Goal: Communication & Community: Answer question/provide support

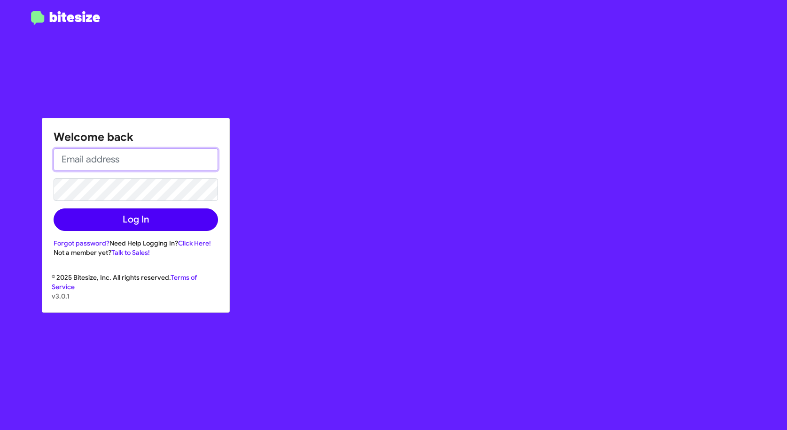
type input "[EMAIL_ADDRESS][DOMAIN_NAME]"
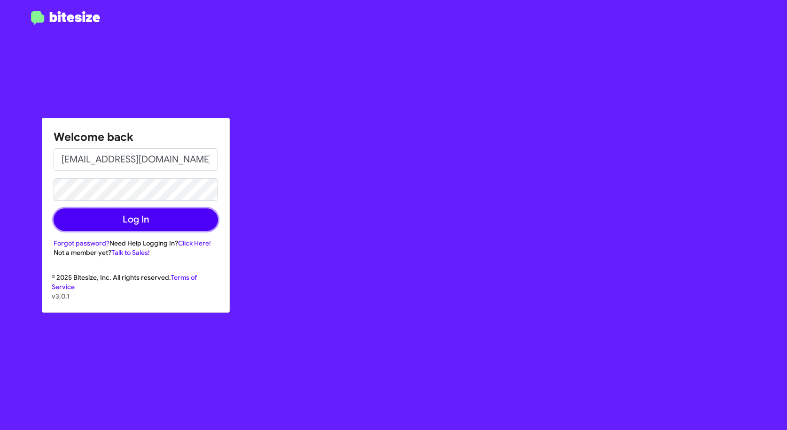
click at [98, 223] on button "Log In" at bounding box center [136, 220] width 164 height 23
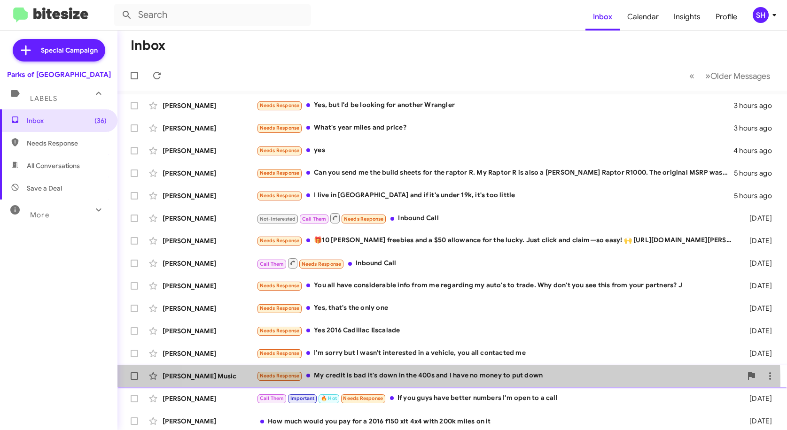
click at [422, 383] on div "[PERSON_NAME] Music Needs Response My credit is bad it's down in the 400s and I…" at bounding box center [452, 376] width 655 height 19
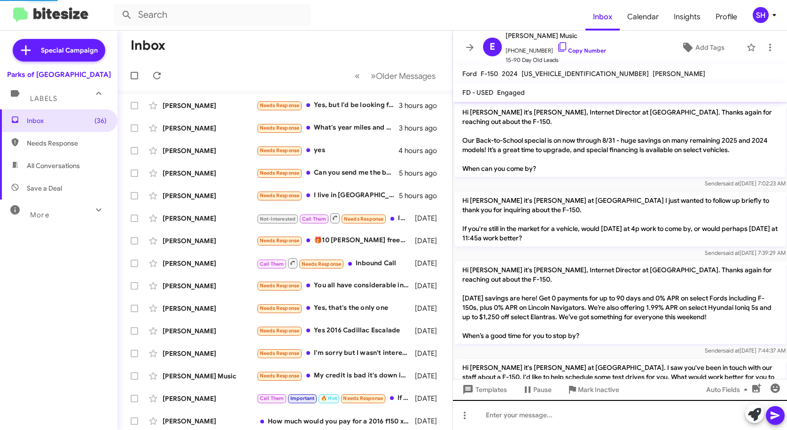
scroll to position [232, 0]
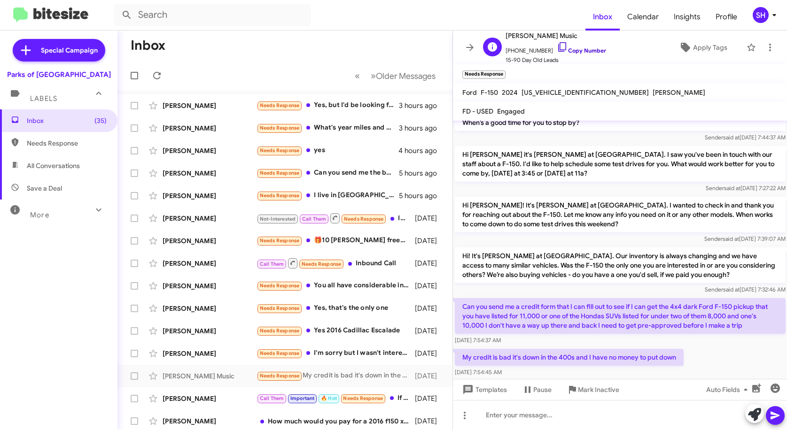
click at [557, 46] on icon at bounding box center [562, 46] width 11 height 11
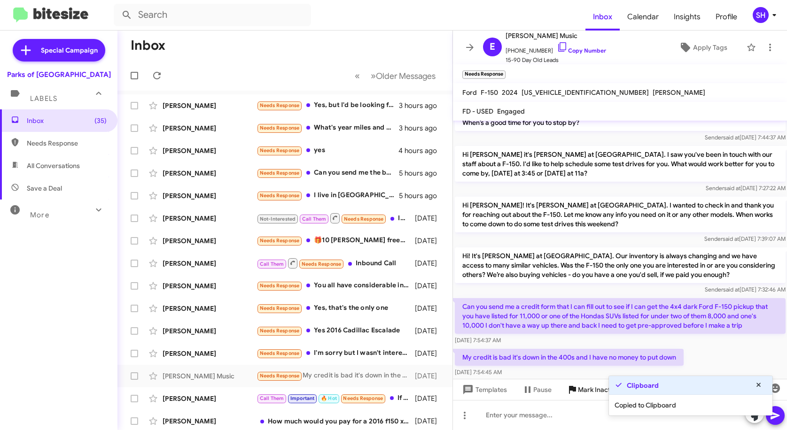
click at [589, 391] on span "Mark Inactive" at bounding box center [598, 390] width 41 height 17
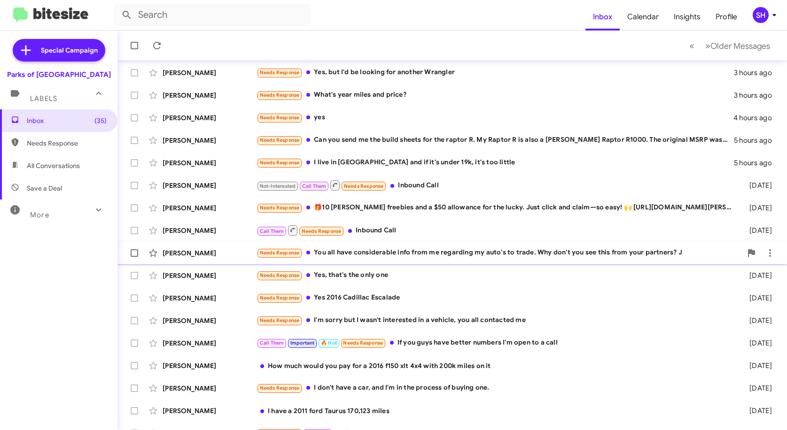
scroll to position [47, 0]
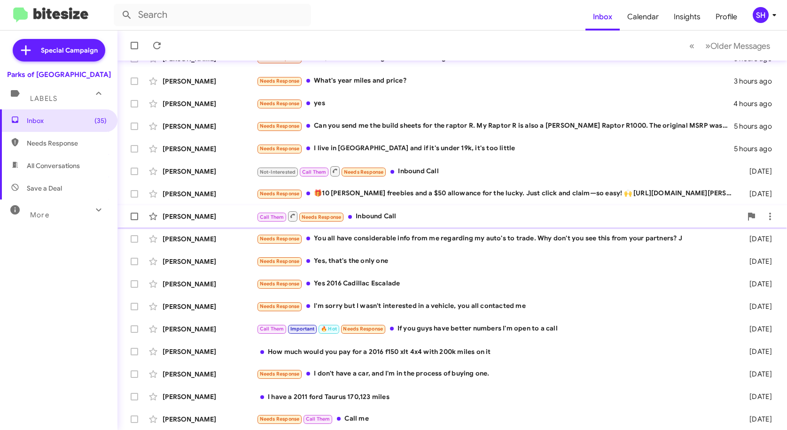
click at [457, 222] on div "Call Them Needs Response Inbound Call" at bounding box center [499, 217] width 485 height 12
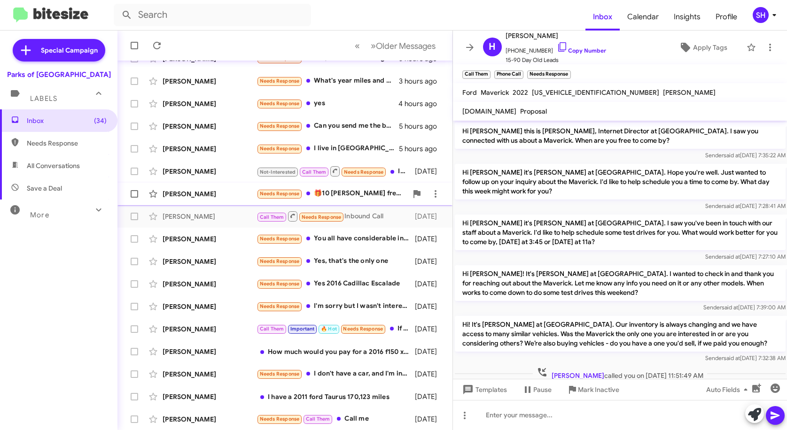
click at [356, 191] on div "Needs Response 🎁10 [PERSON_NAME] freebies and a $50 allowance for the lucky. Ju…" at bounding box center [332, 193] width 151 height 11
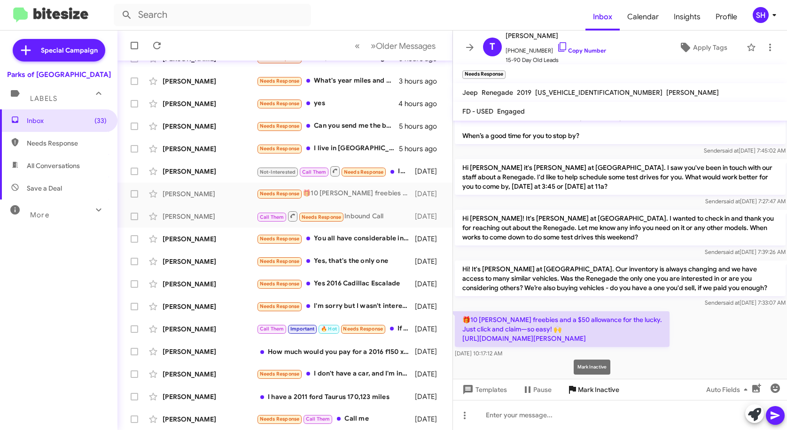
click at [591, 389] on span "Mark Inactive" at bounding box center [598, 390] width 41 height 17
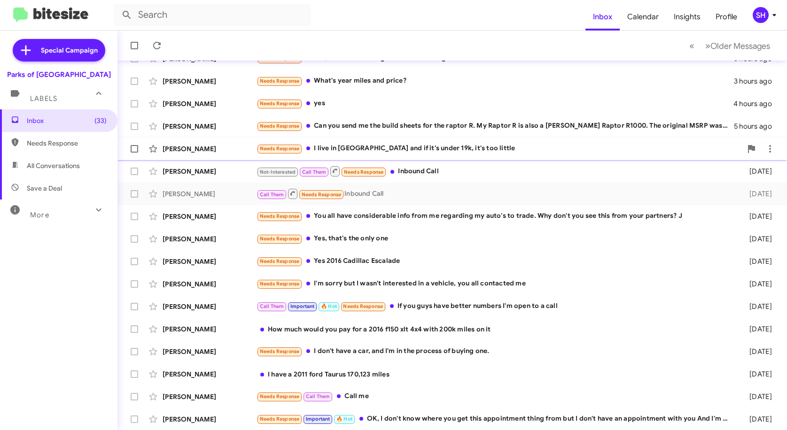
click at [467, 149] on div "Needs Response I live in [GEOGRAPHIC_DATA] and if it's under 19k, it's too litt…" at bounding box center [499, 148] width 485 height 11
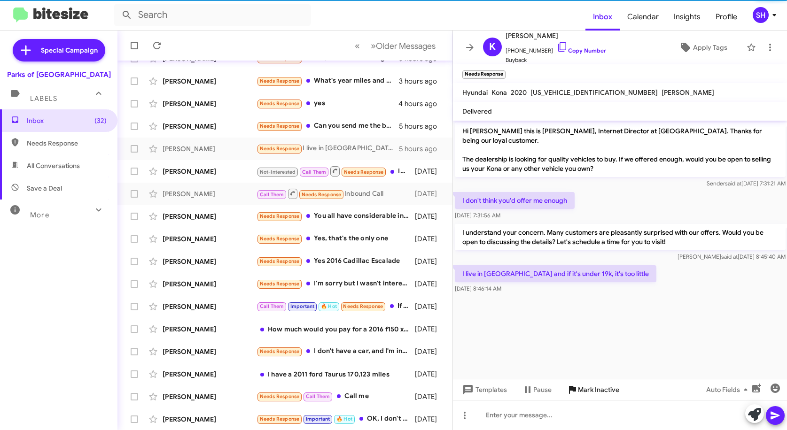
click at [598, 389] on span "Mark Inactive" at bounding box center [598, 390] width 41 height 17
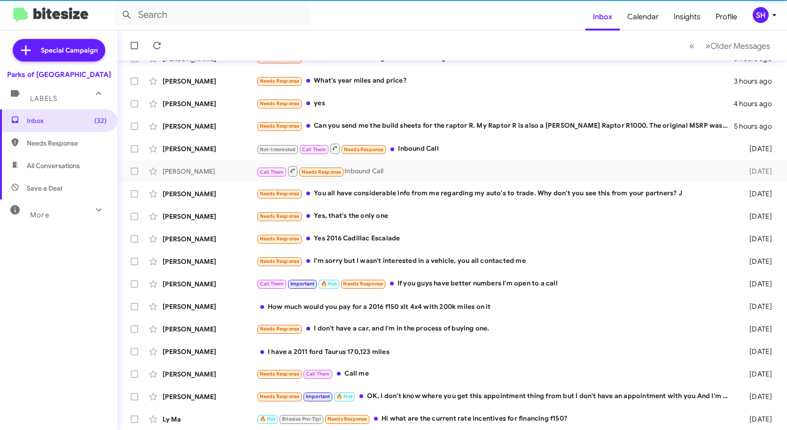
click at [56, 342] on div "Inbox (32) Needs Response All Conversations Save a Deal More Important 🔥 Hot Ap…" at bounding box center [58, 239] width 117 height 258
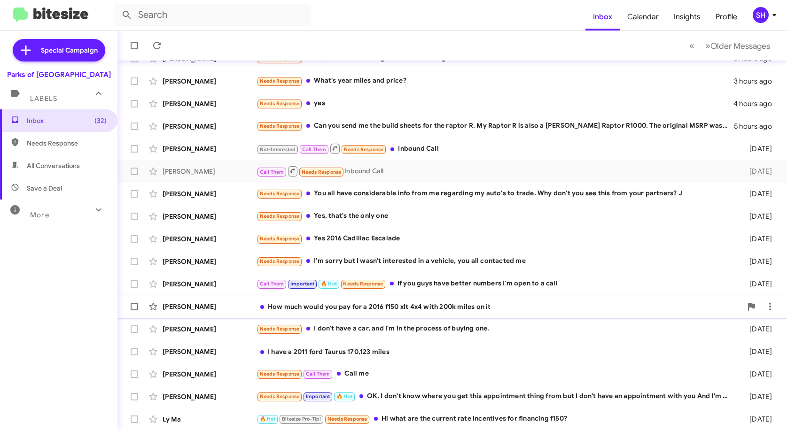
scroll to position [47, 0]
click at [424, 376] on div "Needs Response Call Them Call me" at bounding box center [499, 373] width 485 height 11
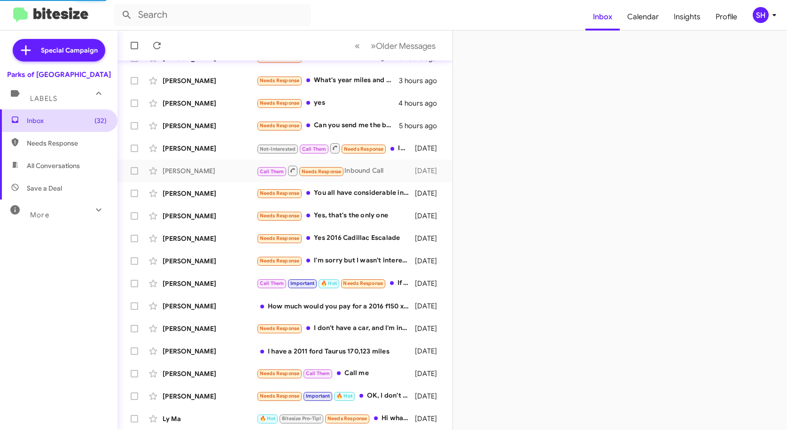
click at [55, 117] on span "Inbox (32)" at bounding box center [67, 120] width 80 height 9
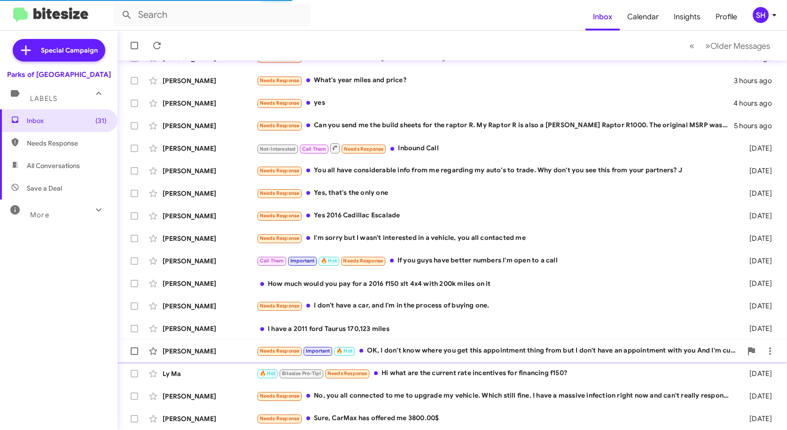
click at [533, 346] on div "Needs Response Important 🔥 Hot OK, I don't know where you get this appointment …" at bounding box center [499, 351] width 485 height 11
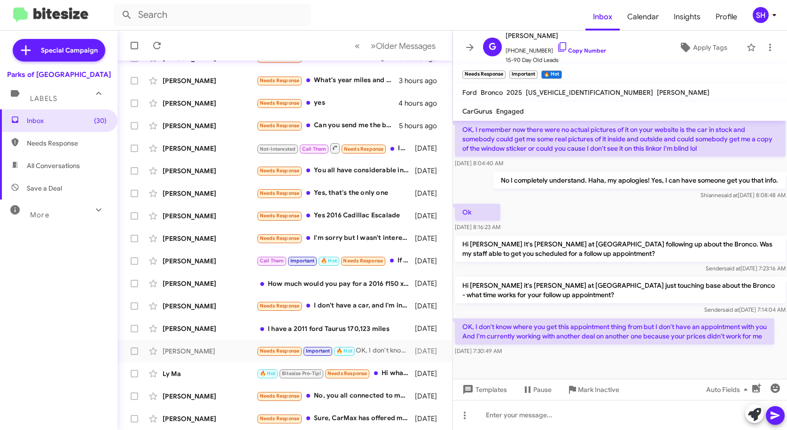
scroll to position [125, 0]
click at [601, 391] on span "Mark Inactive" at bounding box center [598, 390] width 41 height 17
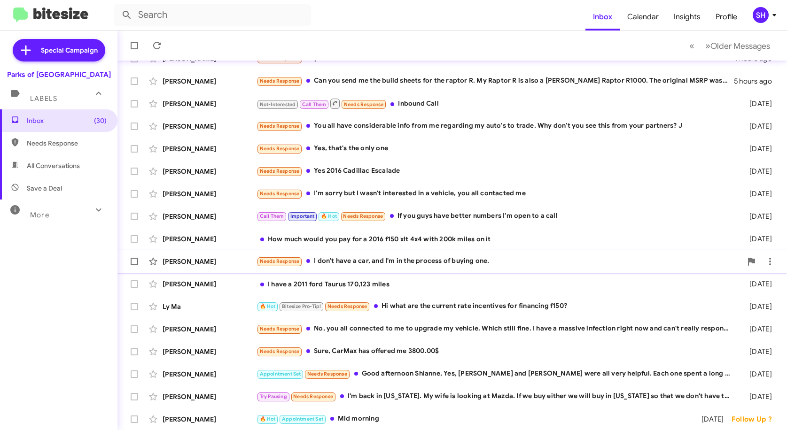
scroll to position [93, 0]
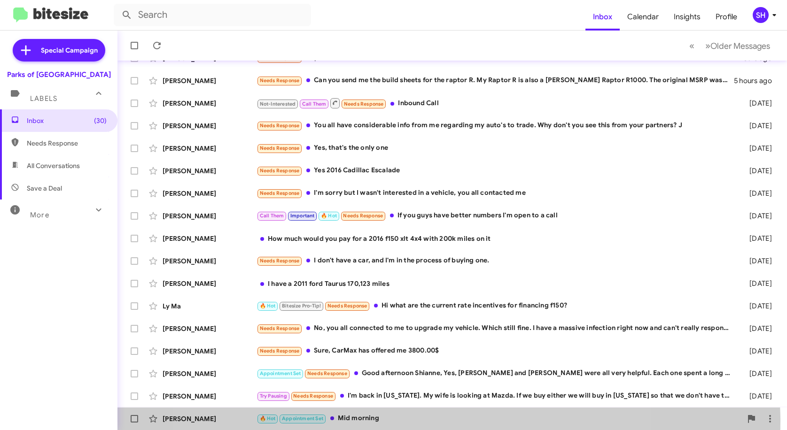
click at [417, 421] on div "🔥 Hot Appointment Set Mid morning" at bounding box center [499, 419] width 485 height 11
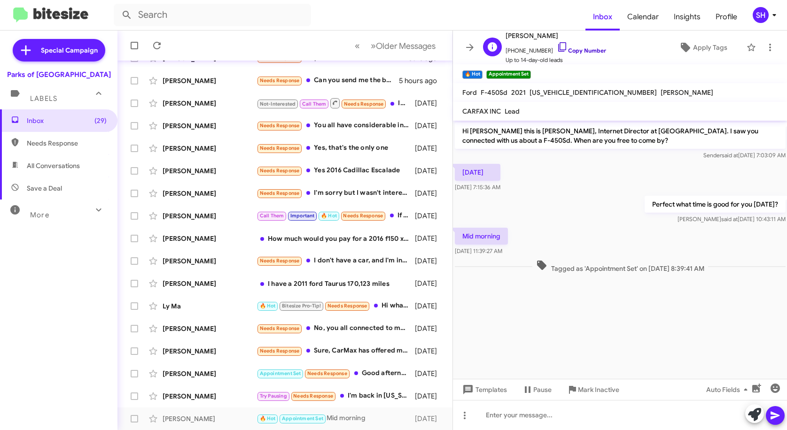
click at [557, 44] on icon at bounding box center [562, 46] width 11 height 11
click at [595, 389] on span "Mark Inactive" at bounding box center [598, 390] width 41 height 17
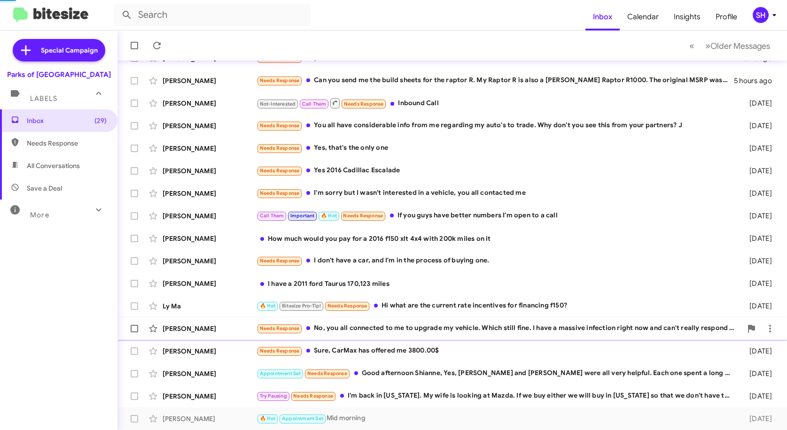
scroll to position [70, 0]
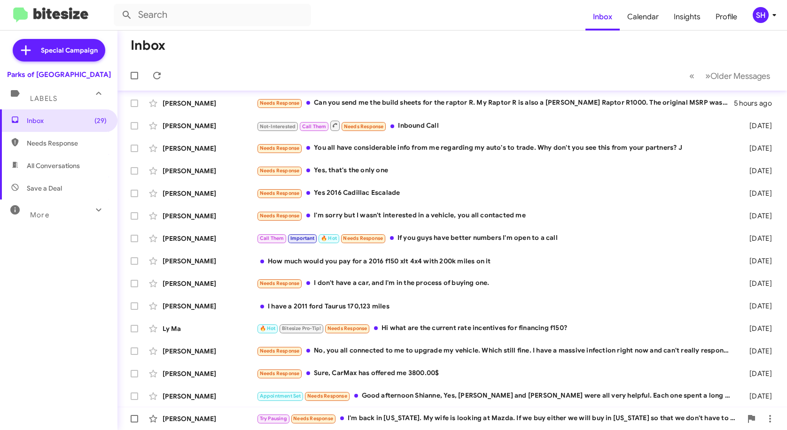
click at [504, 419] on div "Try Pausing Needs Response I'm back in [US_STATE]. My wife is looking at Mazda.…" at bounding box center [499, 419] width 485 height 11
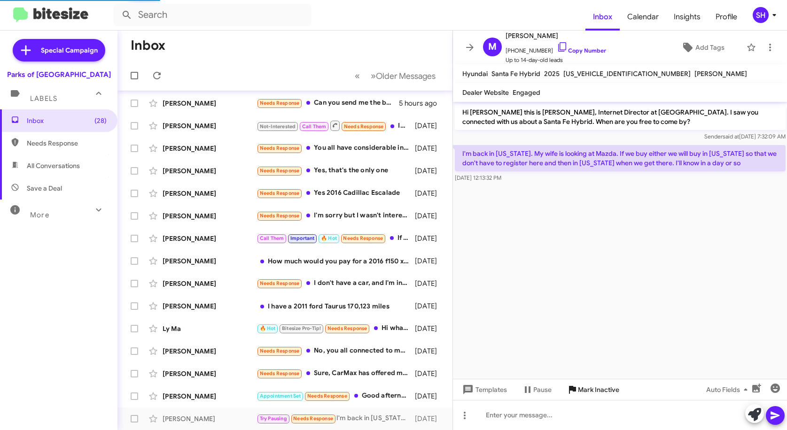
click at [598, 388] on span "Mark Inactive" at bounding box center [598, 390] width 41 height 17
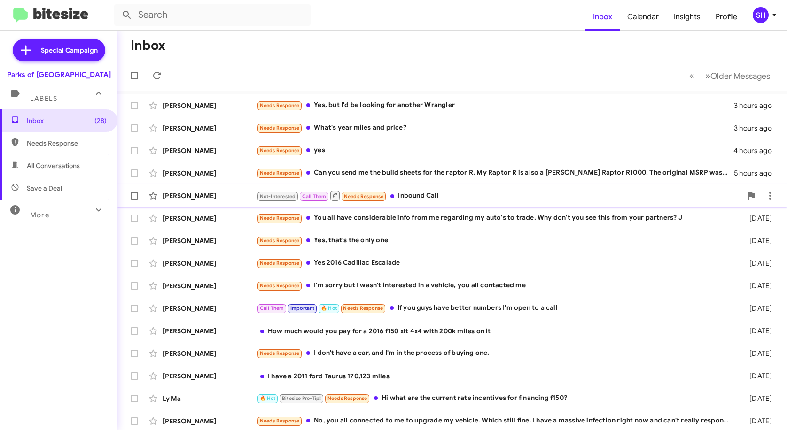
click at [457, 191] on div "Not-Interested Call Them Needs Response Inbound Call" at bounding box center [499, 196] width 485 height 12
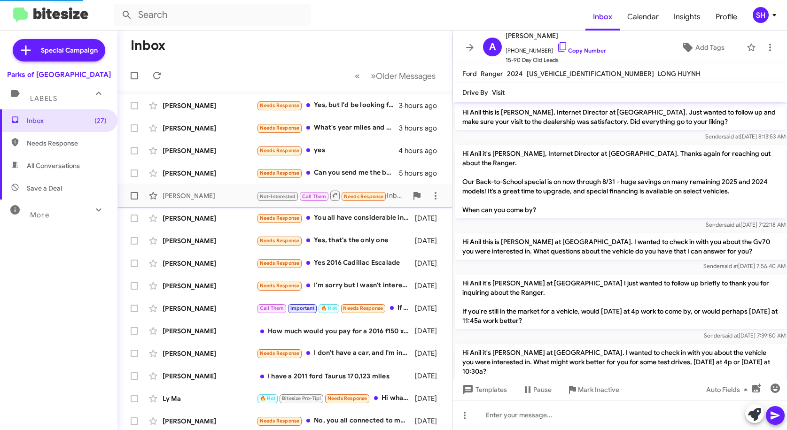
scroll to position [412, 0]
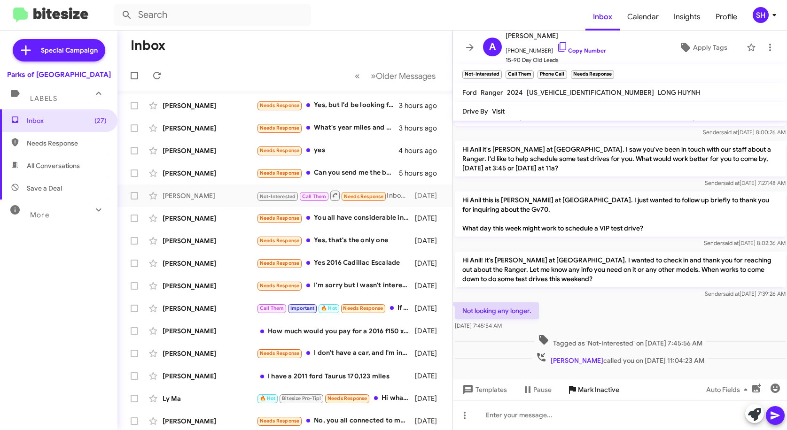
click at [587, 390] on span "Mark Inactive" at bounding box center [598, 390] width 41 height 17
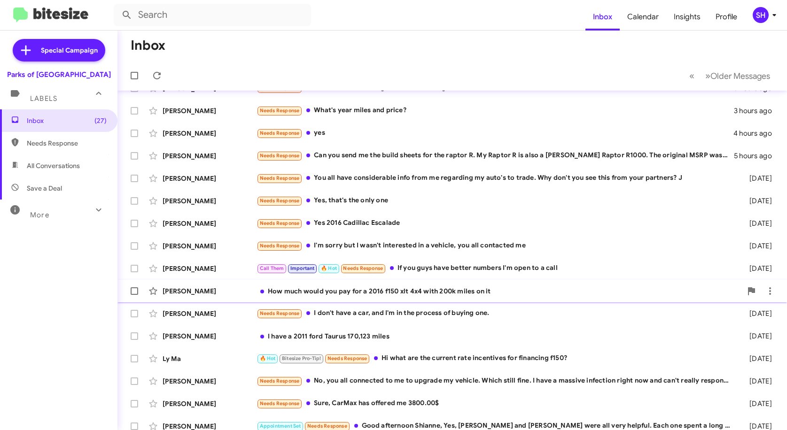
scroll to position [25, 0]
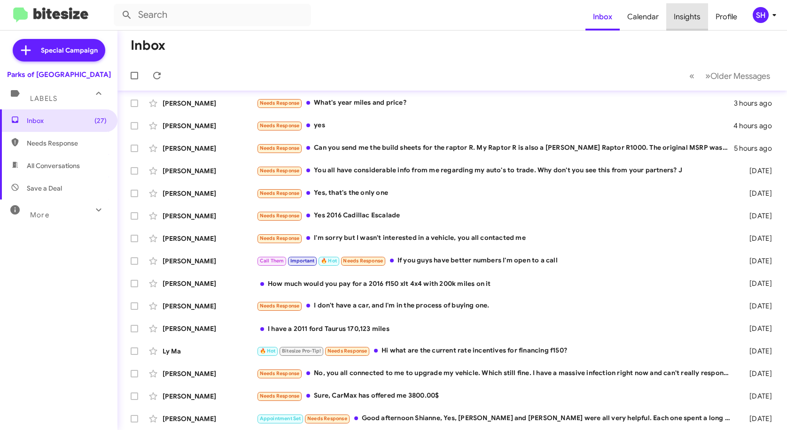
click at [699, 16] on span "Insights" at bounding box center [687, 16] width 42 height 27
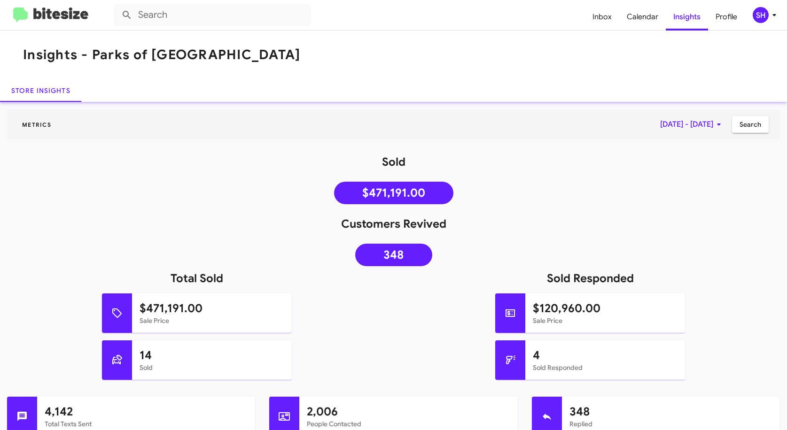
click at [713, 125] on icon at bounding box center [718, 124] width 11 height 11
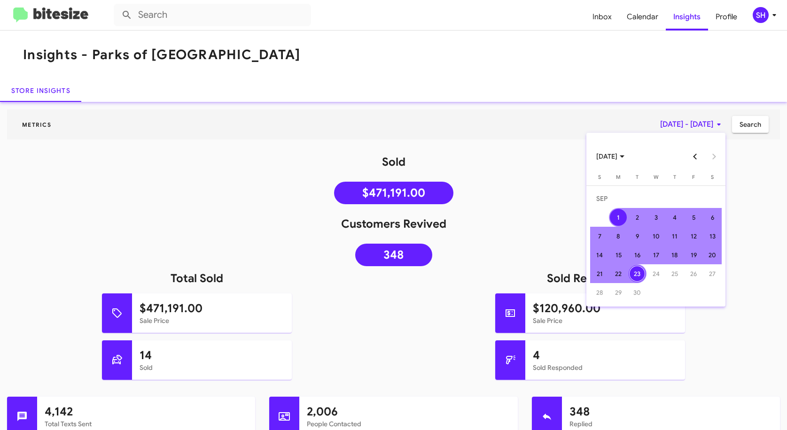
click at [624, 156] on span "[DATE]" at bounding box center [610, 156] width 28 height 17
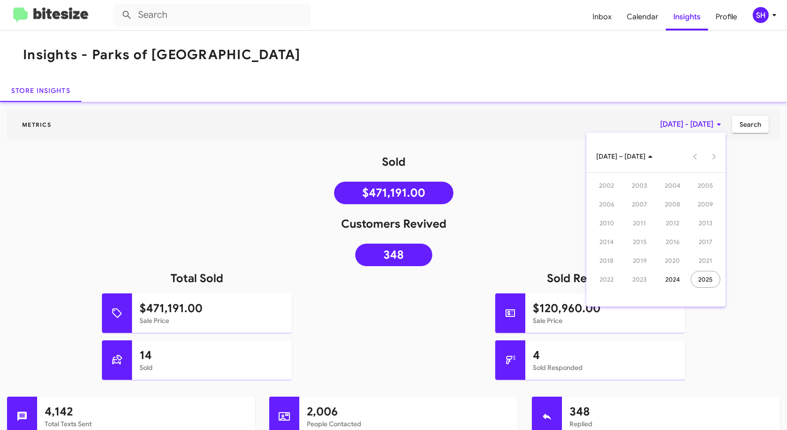
click at [678, 153] on div at bounding box center [672, 156] width 25 height 19
click at [641, 155] on span "[DATE] – [DATE]" at bounding box center [624, 156] width 56 height 17
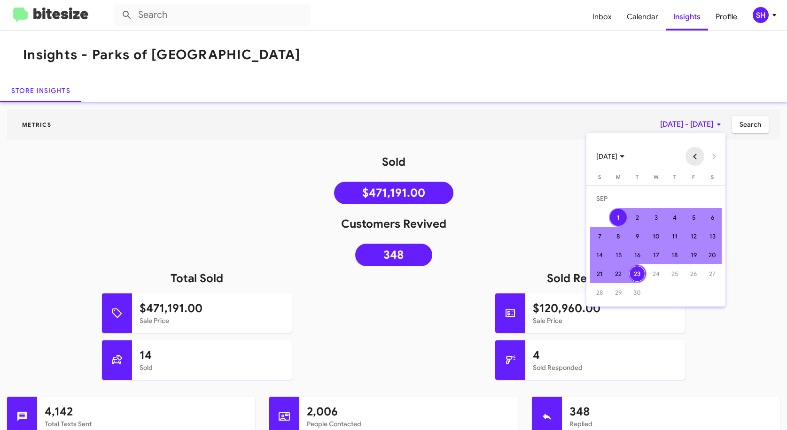
click at [698, 156] on button "Previous month" at bounding box center [695, 156] width 19 height 19
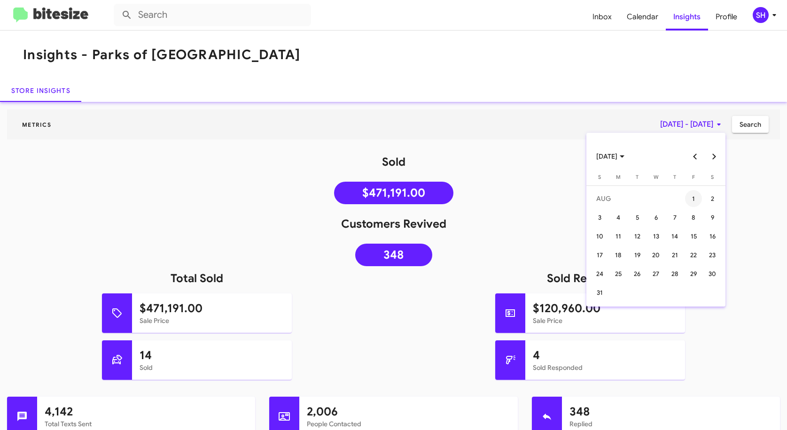
click at [695, 201] on div "1" at bounding box center [693, 198] width 17 height 17
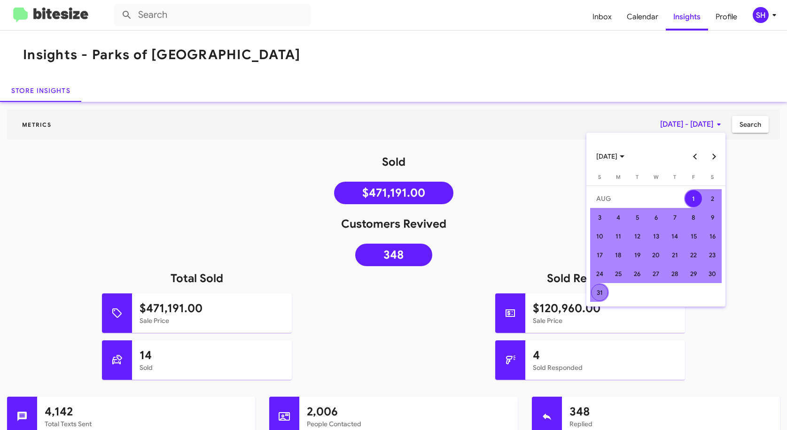
click at [601, 292] on div "31" at bounding box center [599, 292] width 17 height 17
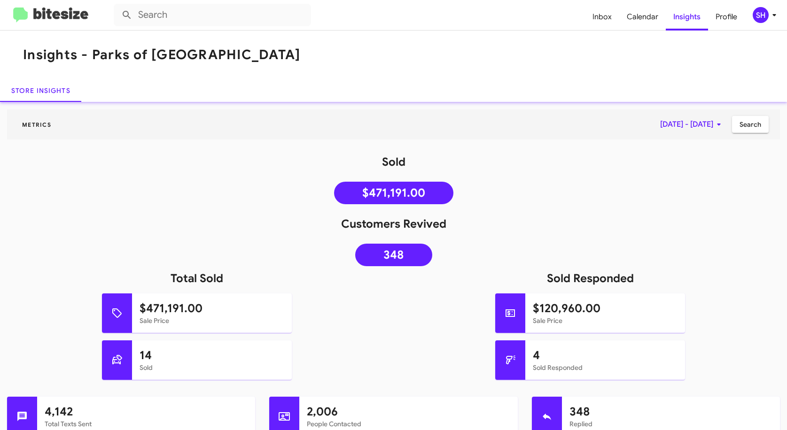
click at [740, 124] on span "Search" at bounding box center [751, 124] width 22 height 17
click at [706, 123] on span "[DATE] - [DATE]" at bounding box center [692, 124] width 64 height 17
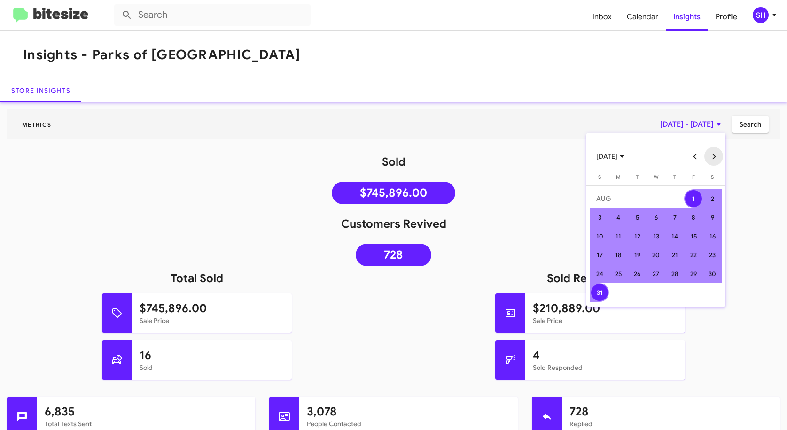
click at [714, 155] on button "Next month" at bounding box center [713, 156] width 19 height 19
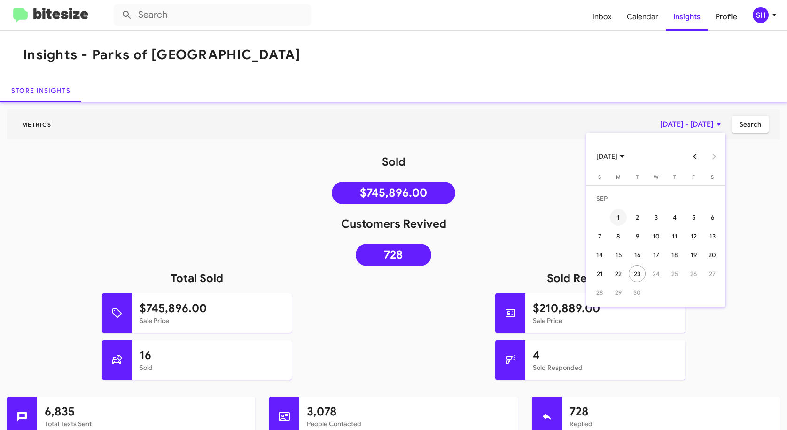
click at [618, 219] on div "1" at bounding box center [618, 217] width 17 height 17
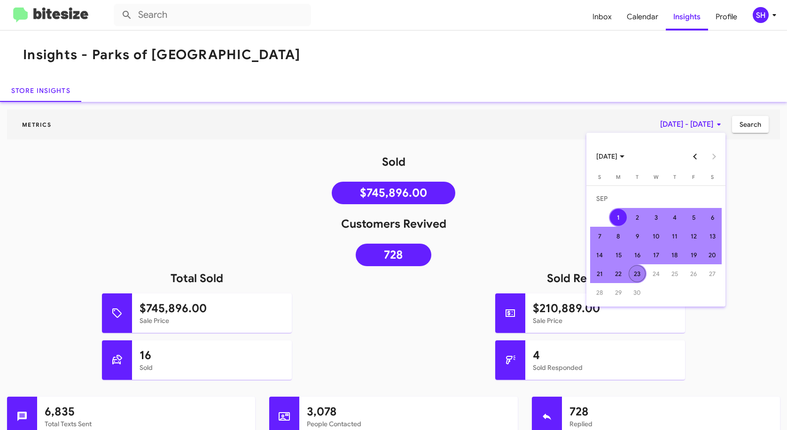
click at [639, 279] on div "23" at bounding box center [637, 274] width 17 height 17
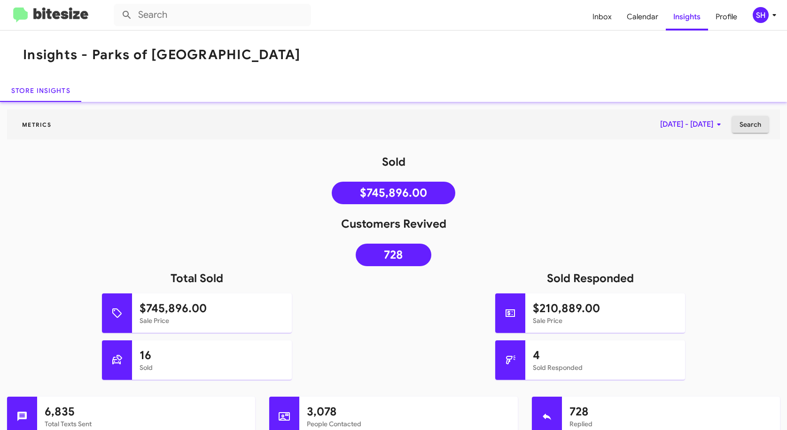
click at [745, 127] on span "Search" at bounding box center [751, 124] width 22 height 17
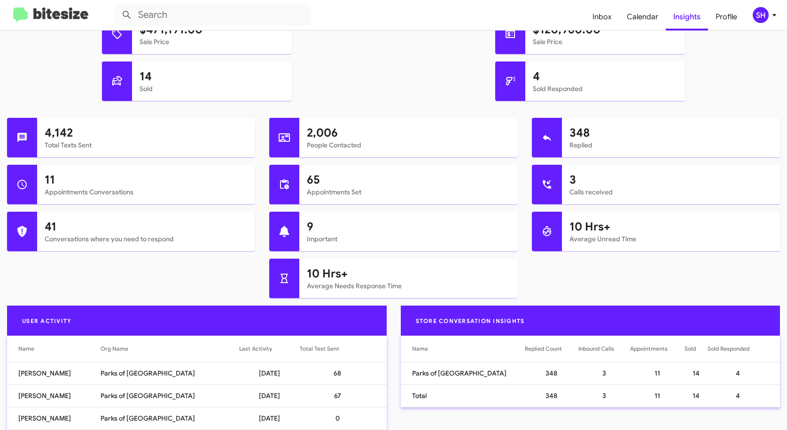
scroll to position [376, 0]
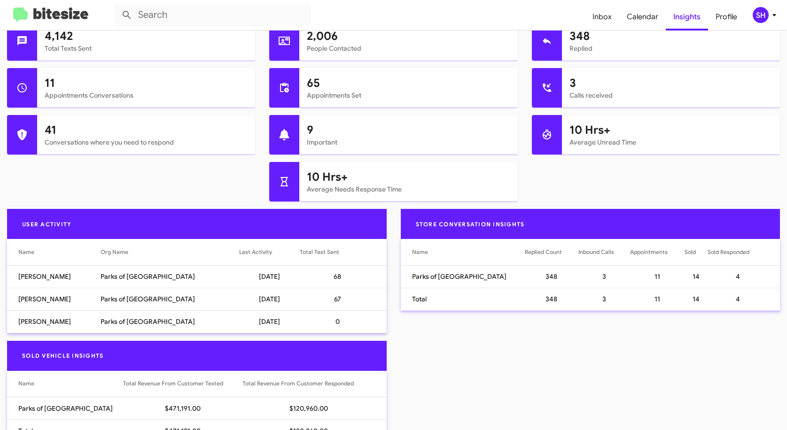
drag, startPoint x: 536, startPoint y: 277, endPoint x: 509, endPoint y: 276, distance: 27.7
click at [525, 276] on td "348" at bounding box center [552, 277] width 54 height 23
drag, startPoint x: 509, startPoint y: 276, endPoint x: 509, endPoint y: 345, distance: 69.6
click at [509, 345] on div "Sold Vehicle Insights Name Total Revenue From Customer Texted Total Revenue Fro…" at bounding box center [393, 396] width 787 height 110
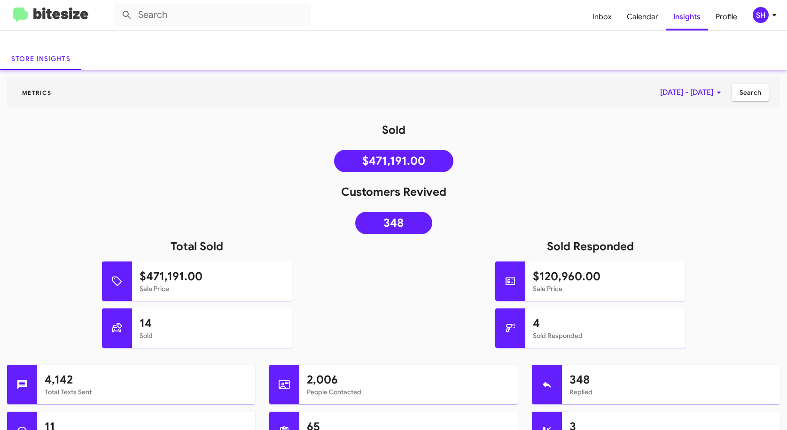
scroll to position [47, 0]
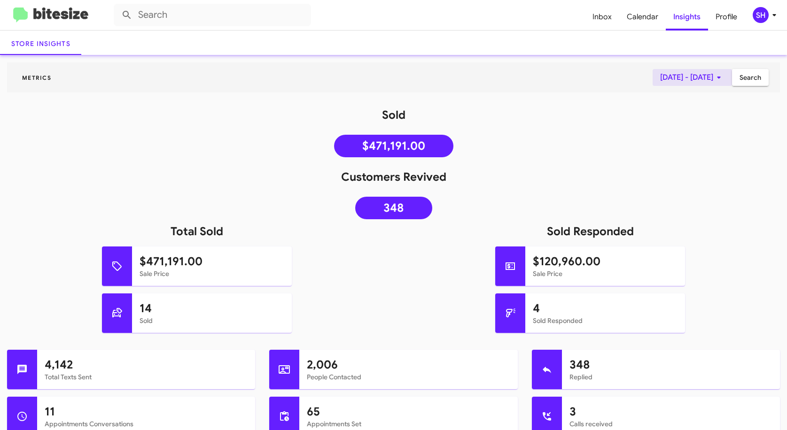
click at [713, 75] on icon at bounding box center [718, 77] width 11 height 11
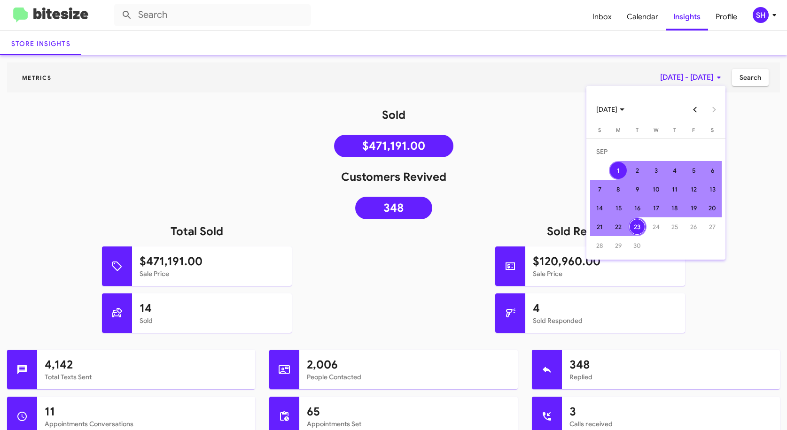
click at [691, 111] on button "Previous month" at bounding box center [695, 109] width 19 height 19
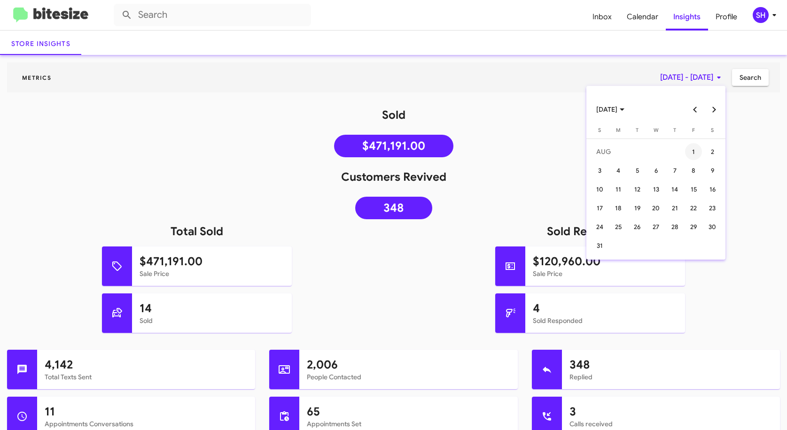
click at [699, 154] on div "1" at bounding box center [693, 151] width 17 height 17
click at [719, 110] on button "Next month" at bounding box center [713, 109] width 19 height 19
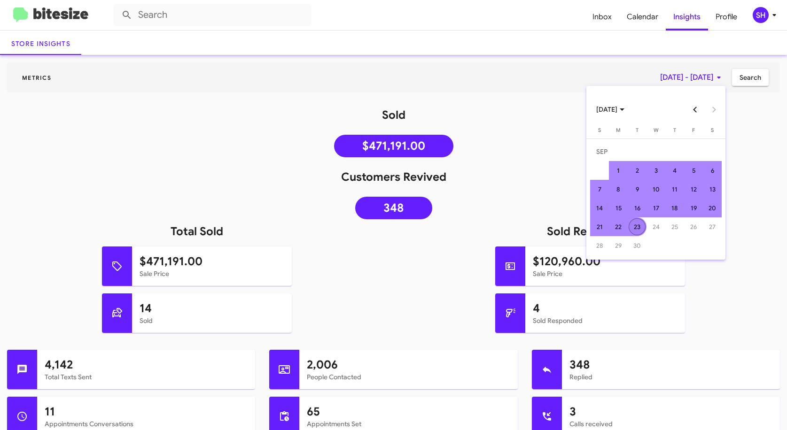
click at [635, 226] on div "23" at bounding box center [637, 227] width 17 height 17
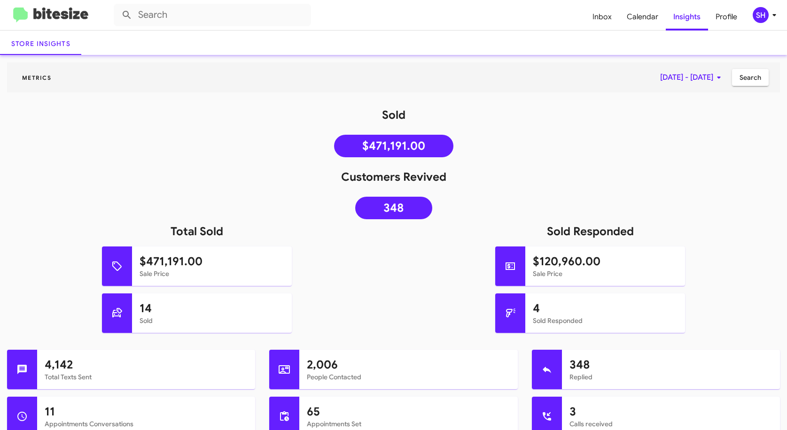
click at [740, 80] on span "Search" at bounding box center [751, 77] width 22 height 17
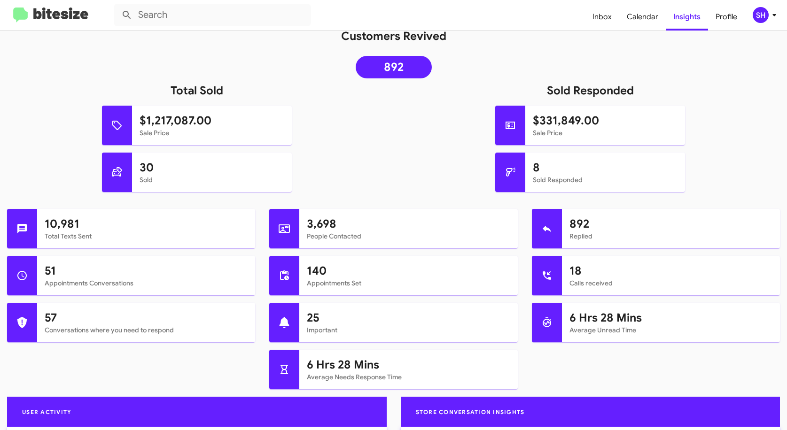
scroll to position [175, 0]
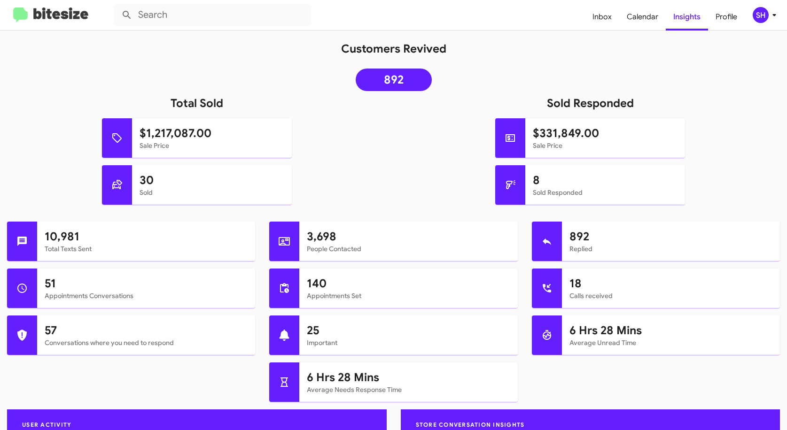
click at [749, 101] on h1 "Sold Responded" at bounding box center [591, 103] width 394 height 15
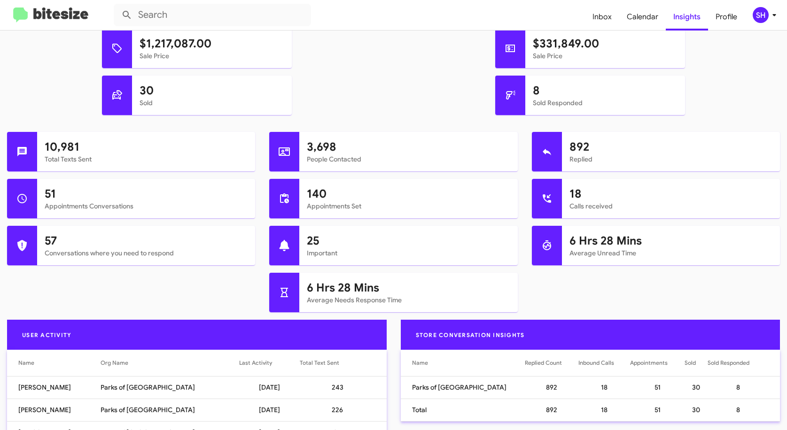
scroll to position [269, 0]
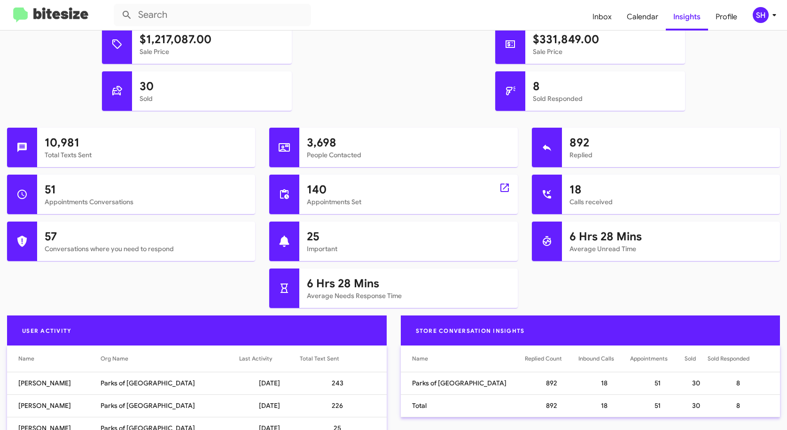
click at [326, 194] on h1 "140" at bounding box center [408, 189] width 203 height 15
click at [317, 188] on h1 "140" at bounding box center [408, 189] width 203 height 15
drag, startPoint x: 296, startPoint y: 194, endPoint x: 285, endPoint y: 195, distance: 10.3
click at [295, 194] on div at bounding box center [284, 194] width 30 height 39
click at [282, 196] on icon at bounding box center [284, 194] width 11 height 11
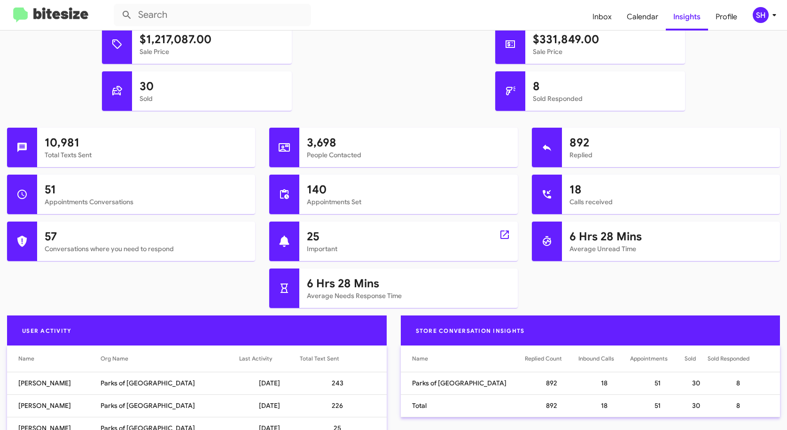
click at [317, 244] on mat-card-subtitle "Important" at bounding box center [408, 248] width 203 height 9
drag, startPoint x: 317, startPoint y: 244, endPoint x: 312, endPoint y: 239, distance: 7.0
click at [312, 239] on h1 "25" at bounding box center [408, 236] width 203 height 15
click at [310, 236] on h1 "25" at bounding box center [408, 236] width 203 height 15
click at [352, 240] on h1 "25" at bounding box center [408, 236] width 203 height 15
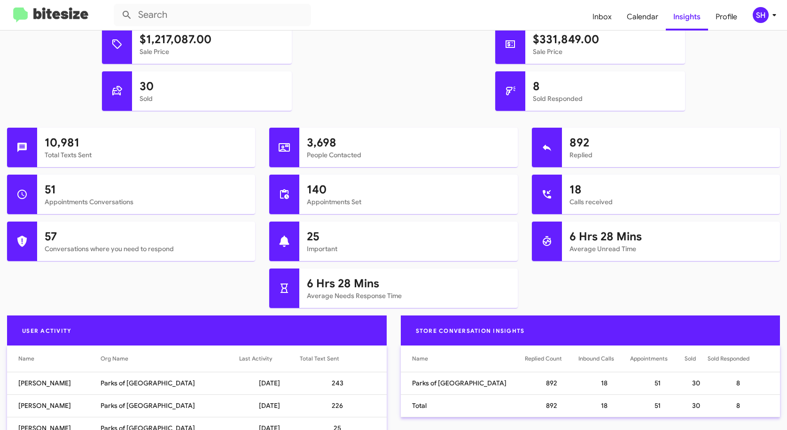
scroll to position [222, 0]
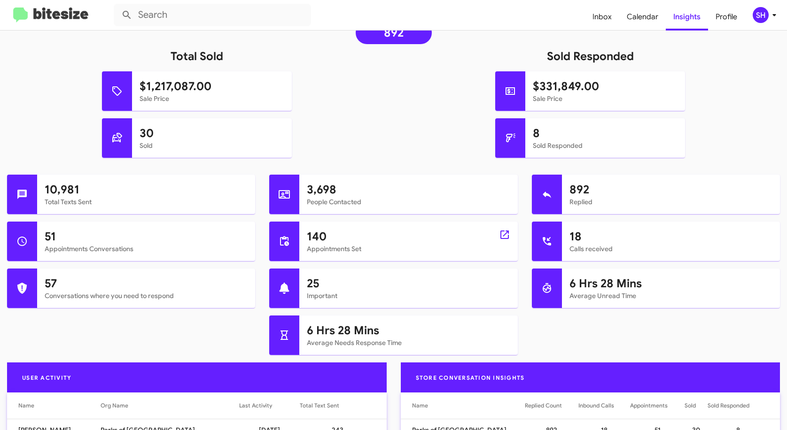
click at [397, 251] on mat-card-subtitle "Appointments Set" at bounding box center [408, 248] width 203 height 9
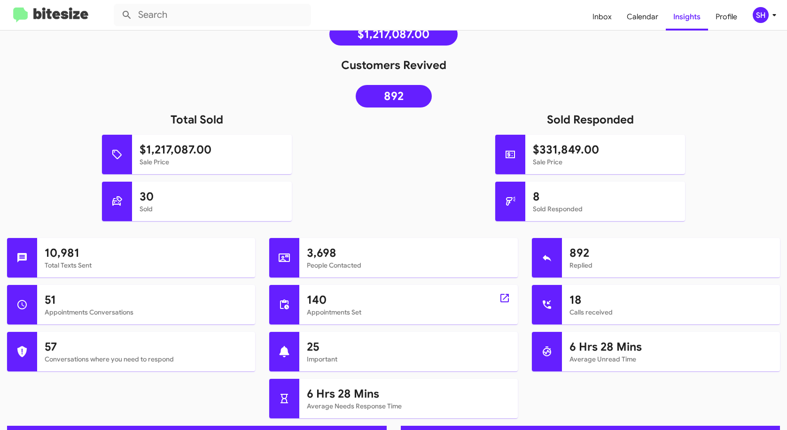
scroll to position [175, 0]
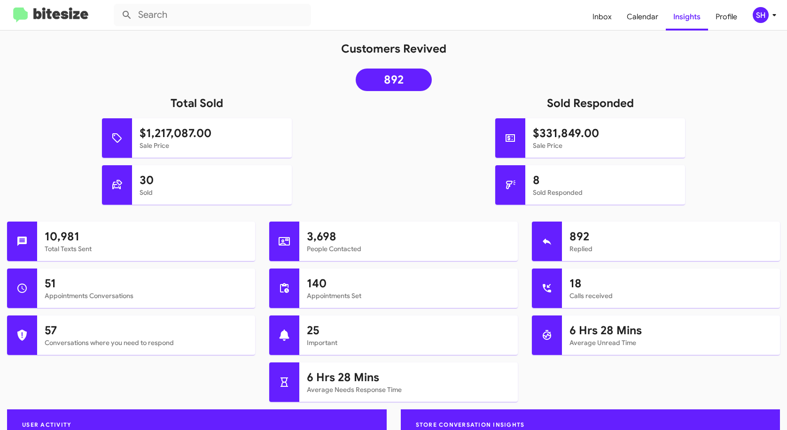
click at [668, 392] on div "10,981 Total Texts Sent 3,698 People Contacted 892 Replied 51 Appointments Conv…" at bounding box center [393, 316] width 787 height 188
click at [526, 182] on div "8 Sold Responded" at bounding box center [605, 184] width 160 height 39
click at [533, 182] on h1 "8" at bounding box center [605, 180] width 145 height 15
click at [514, 188] on div at bounding box center [510, 184] width 30 height 39
click at [507, 185] on icon at bounding box center [510, 184] width 9 height 9
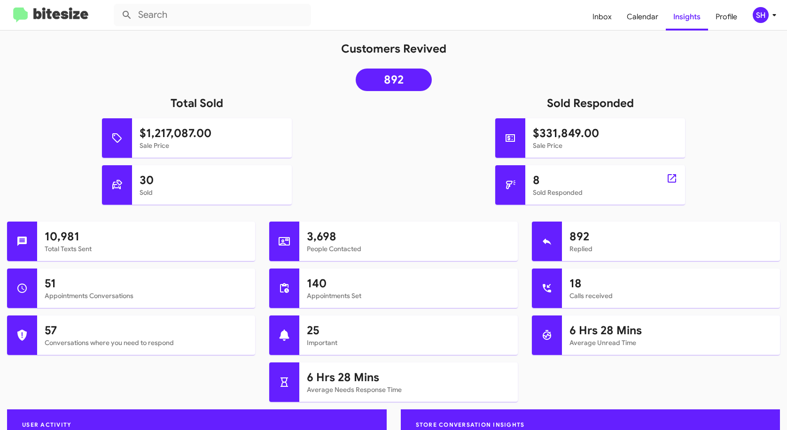
click at [507, 185] on icon at bounding box center [510, 184] width 9 height 9
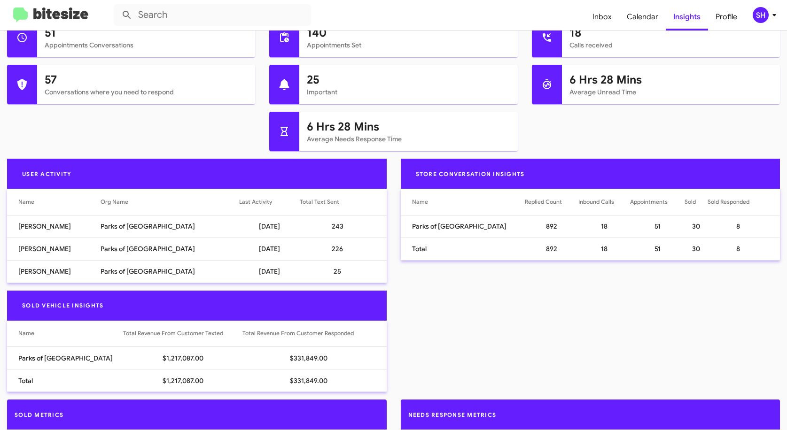
scroll to position [410, 0]
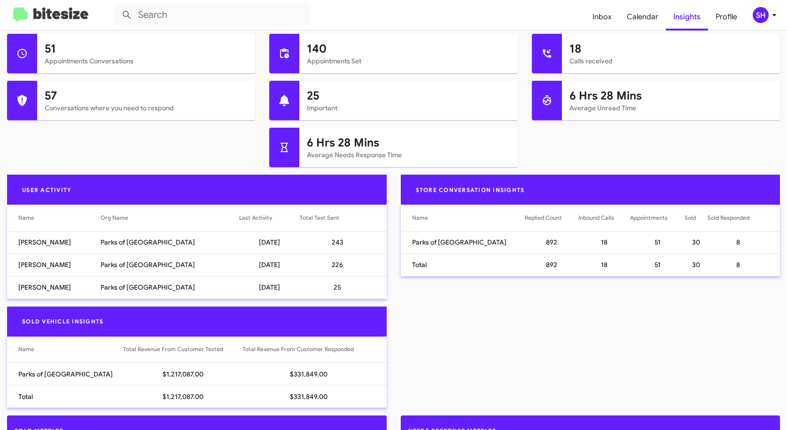
click at [728, 242] on td "8" at bounding box center [744, 242] width 72 height 23
drag, startPoint x: 473, startPoint y: 247, endPoint x: 430, endPoint y: 244, distance: 43.8
click at [469, 247] on td "Parks of [GEOGRAPHIC_DATA]" at bounding box center [463, 242] width 124 height 23
drag, startPoint x: 430, startPoint y: 244, endPoint x: 415, endPoint y: 244, distance: 14.1
click at [429, 244] on td "Parks of [GEOGRAPHIC_DATA]" at bounding box center [463, 242] width 124 height 23
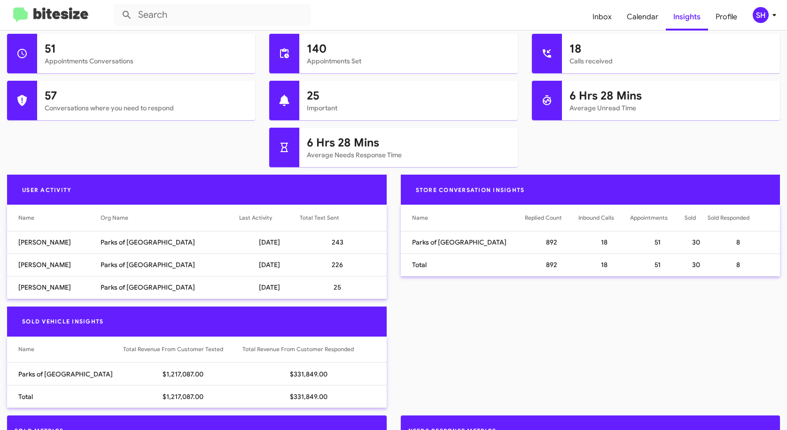
drag, startPoint x: 415, startPoint y: 244, endPoint x: 413, endPoint y: 279, distance: 35.4
click at [413, 279] on div "Store Conversation Insights Name Replied Count Inbound Calls Appointments Sold …" at bounding box center [591, 241] width 394 height 132
drag, startPoint x: 413, startPoint y: 279, endPoint x: 412, endPoint y: 263, distance: 16.0
click at [411, 280] on div "Store Conversation Insights Name Replied Count Inbound Calls Appointments Sold …" at bounding box center [591, 241] width 394 height 132
click at [487, 341] on div "Sold Vehicle Insights Name Total Revenue From Customer Texted Total Revenue Fro…" at bounding box center [393, 362] width 787 height 110
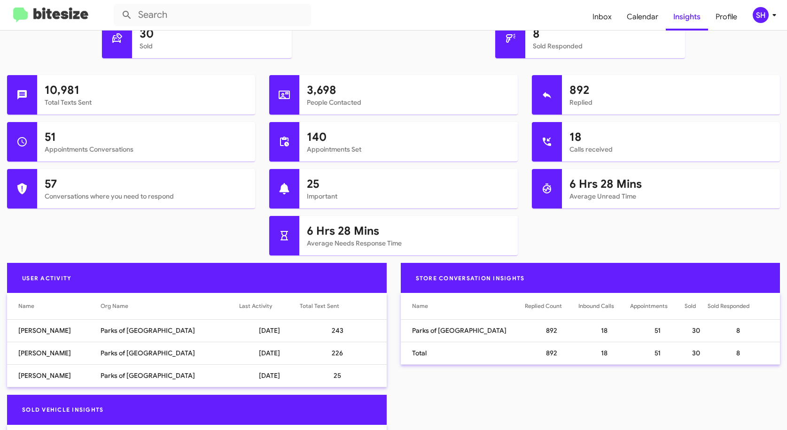
scroll to position [222, 0]
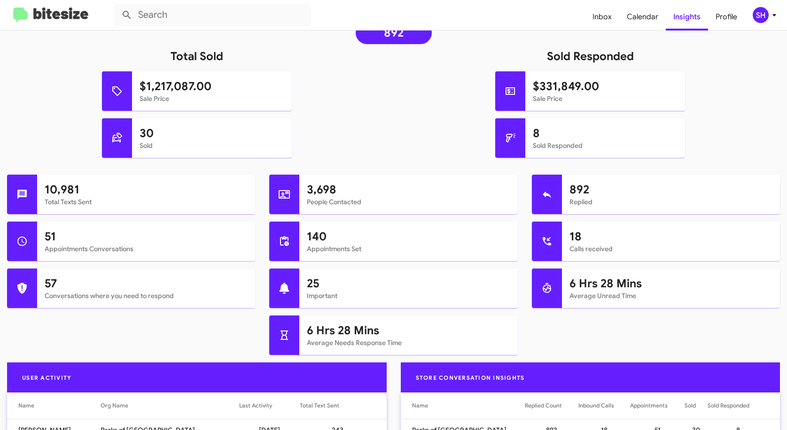
click at [773, 15] on icon at bounding box center [774, 15] width 3 height 2
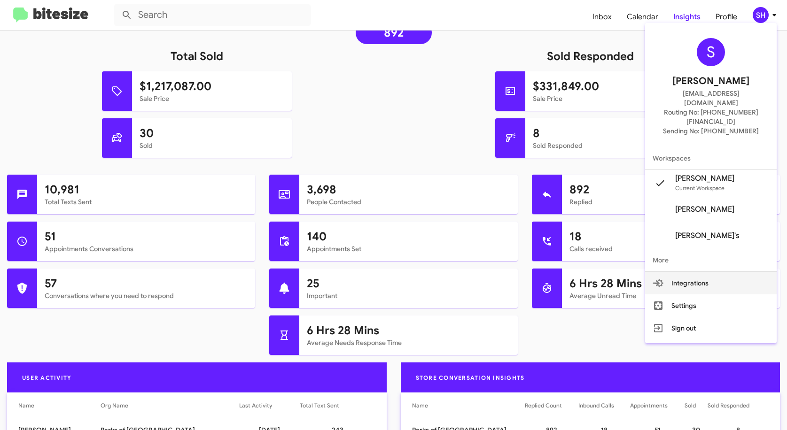
click at [698, 272] on button "Integrations" at bounding box center [711, 283] width 132 height 23
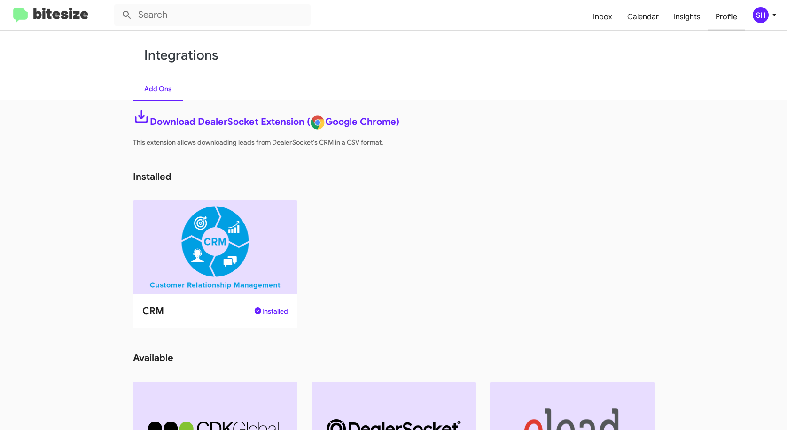
click at [720, 21] on span "Profile" at bounding box center [726, 16] width 37 height 27
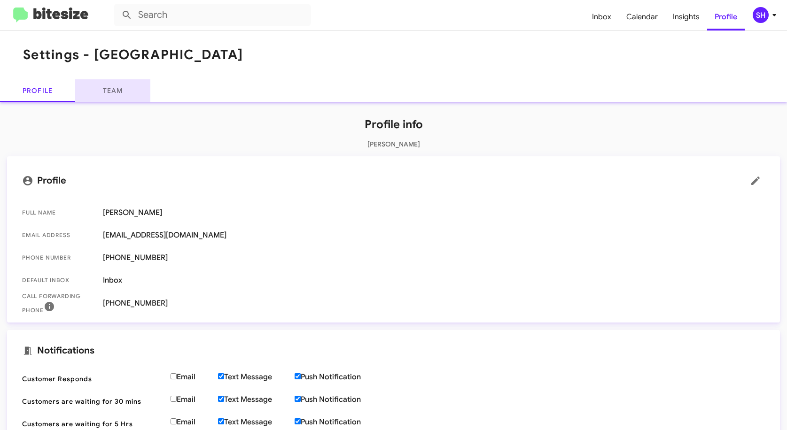
click at [111, 97] on link "Team" at bounding box center [112, 90] width 75 height 23
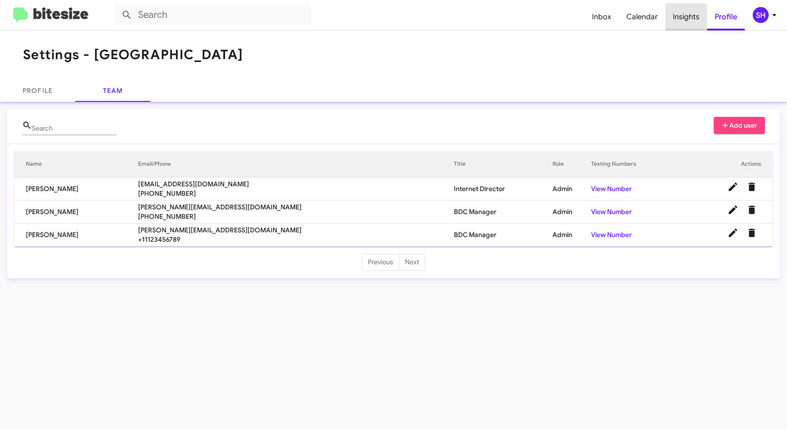
click at [686, 21] on span "Insights" at bounding box center [686, 16] width 42 height 27
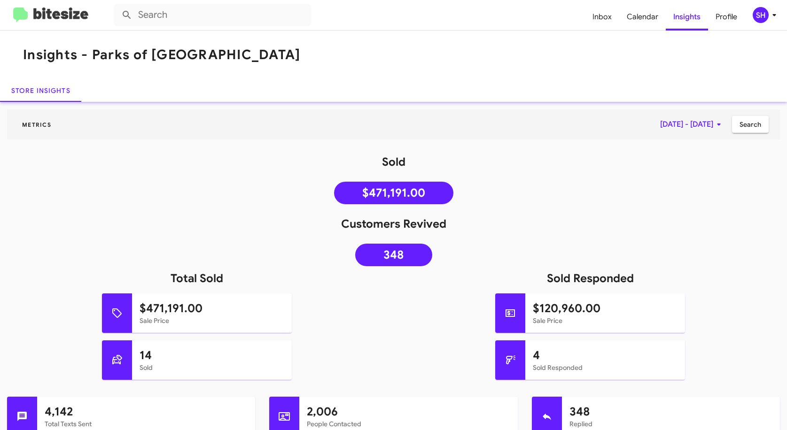
click at [397, 247] on link "348" at bounding box center [393, 255] width 77 height 23
click at [378, 253] on link "348" at bounding box center [393, 255] width 77 height 23
click at [394, 169] on h1 "Sold" at bounding box center [393, 162] width 787 height 15
drag, startPoint x: 387, startPoint y: 185, endPoint x: 438, endPoint y: 204, distance: 55.2
click at [438, 204] on div "Sold $471,191.00" at bounding box center [393, 182] width 787 height 55
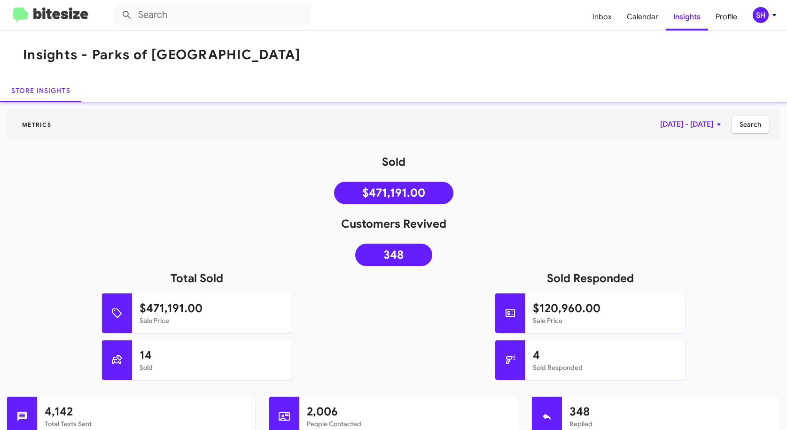
drag, startPoint x: 438, startPoint y: 204, endPoint x: 397, endPoint y: 210, distance: 41.7
click at [32, 95] on link "Store Insights" at bounding box center [41, 90] width 82 height 23
drag, startPoint x: 49, startPoint y: 195, endPoint x: 54, endPoint y: 184, distance: 11.8
click at [53, 190] on div "Sold $471,191.00" at bounding box center [393, 182] width 787 height 55
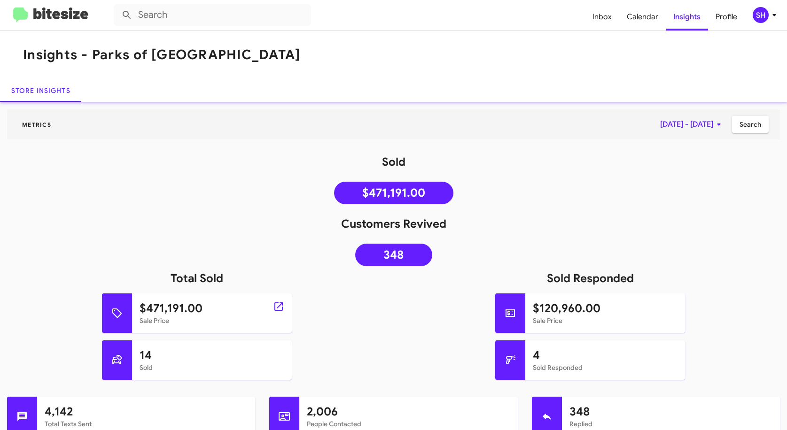
drag, startPoint x: 141, startPoint y: 306, endPoint x: 187, endPoint y: 320, distance: 47.7
click at [187, 320] on div "$471,191.00 Sale Price" at bounding box center [212, 313] width 160 height 39
click at [126, 360] on div at bounding box center [117, 360] width 30 height 39
click at [111, 358] on icon at bounding box center [116, 360] width 11 height 11
drag, startPoint x: 179, startPoint y: 361, endPoint x: 293, endPoint y: 365, distance: 113.8
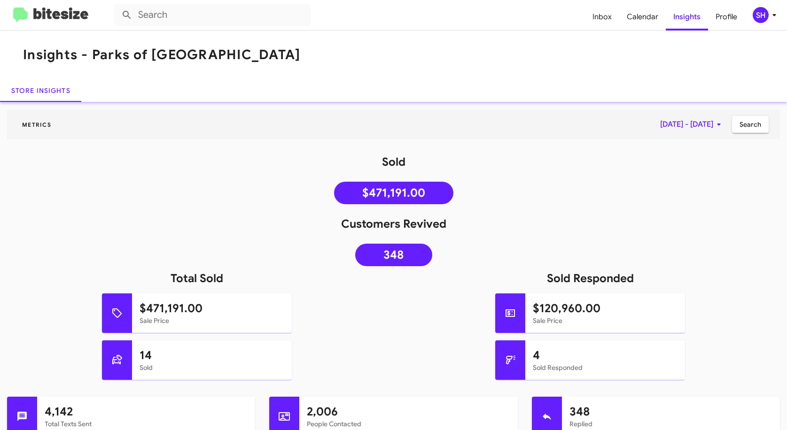
click at [293, 365] on div "14 Sold" at bounding box center [197, 360] width 204 height 39
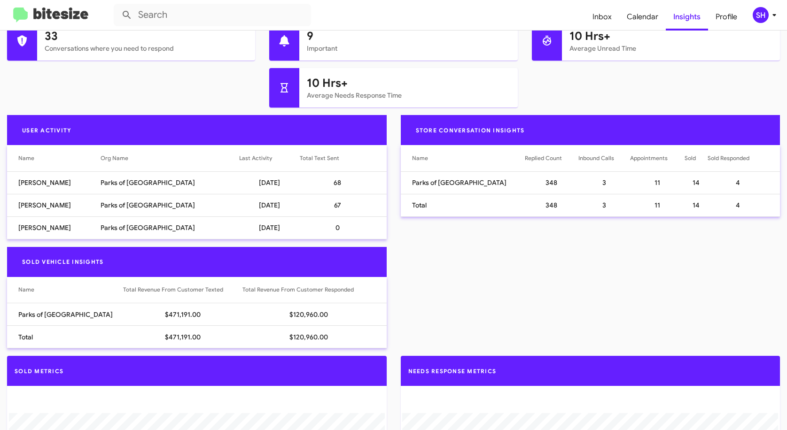
scroll to position [94, 0]
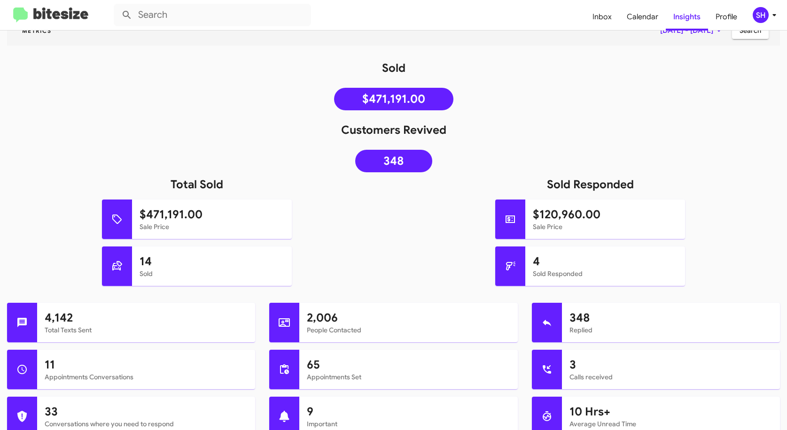
click at [418, 293] on div "4 Sold Responded" at bounding box center [591, 275] width 408 height 56
drag, startPoint x: 388, startPoint y: 106, endPoint x: 504, endPoint y: 100, distance: 115.7
click at [504, 100] on div "Sold $471,191.00" at bounding box center [393, 88] width 787 height 55
click at [613, 17] on span "Inbox" at bounding box center [602, 16] width 34 height 27
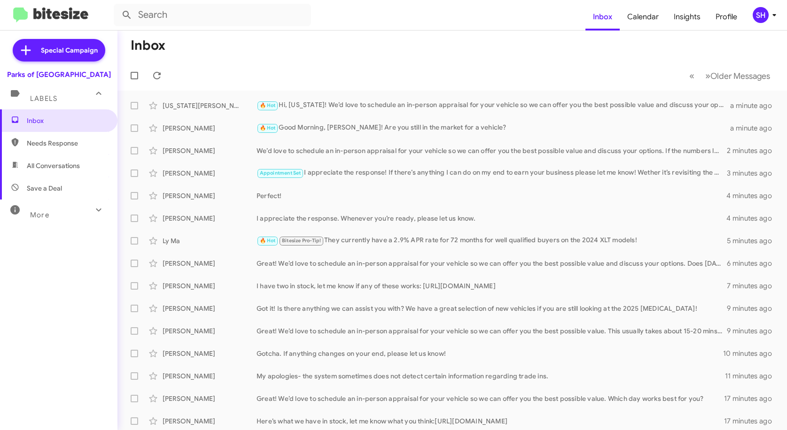
click at [93, 205] on icon at bounding box center [98, 209] width 11 height 11
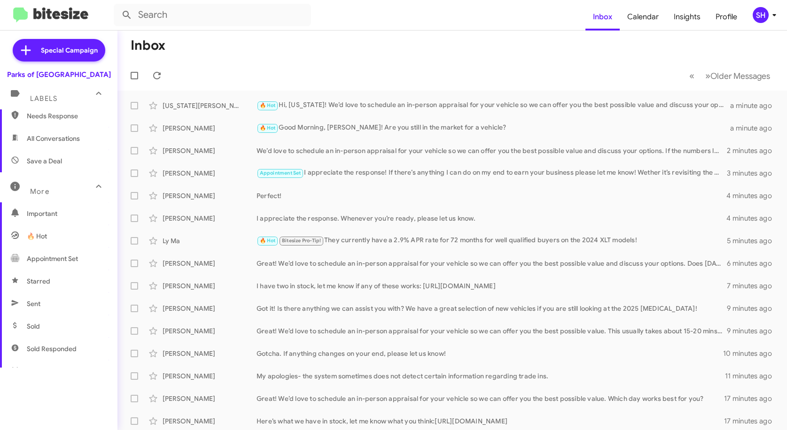
scroll to position [94, 0]
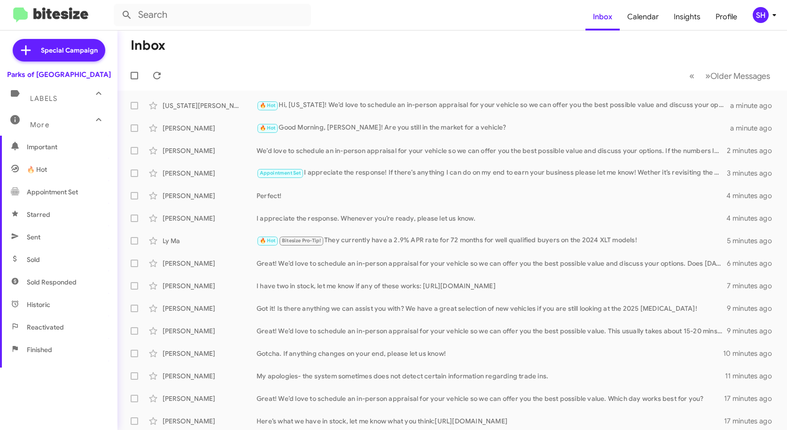
click at [69, 283] on span "Sold Responded" at bounding box center [52, 282] width 50 height 9
type input "in:sold-verified"
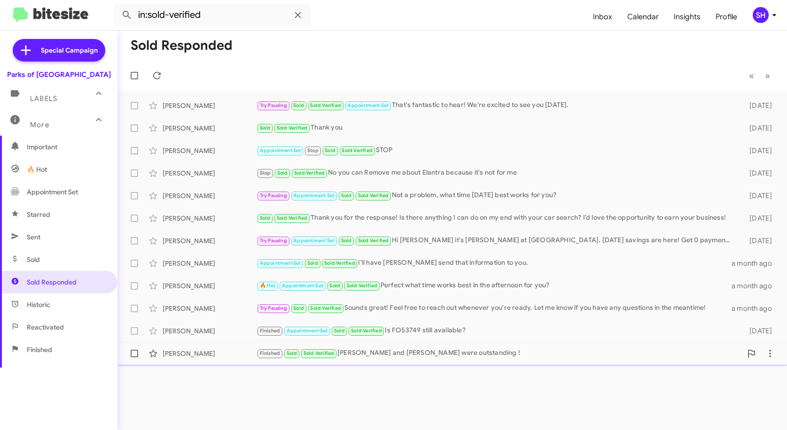
click at [427, 348] on div "[PERSON_NAME] Finished Sold Sold Verified [PERSON_NAME] and [PERSON_NAME] were …" at bounding box center [452, 353] width 655 height 19
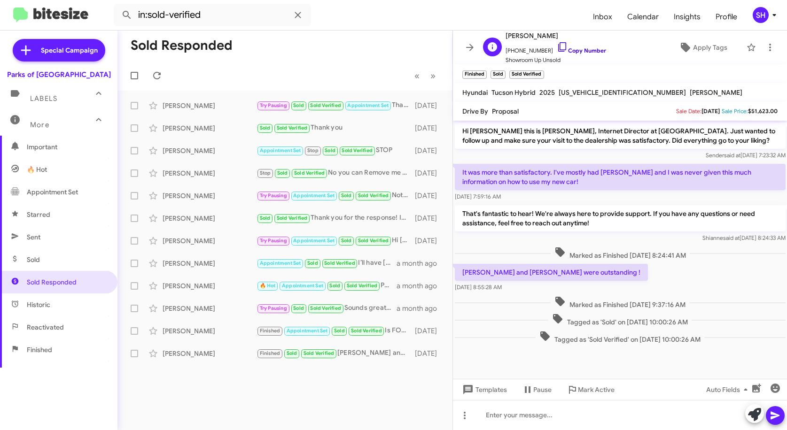
click at [557, 47] on icon at bounding box center [562, 46] width 11 height 11
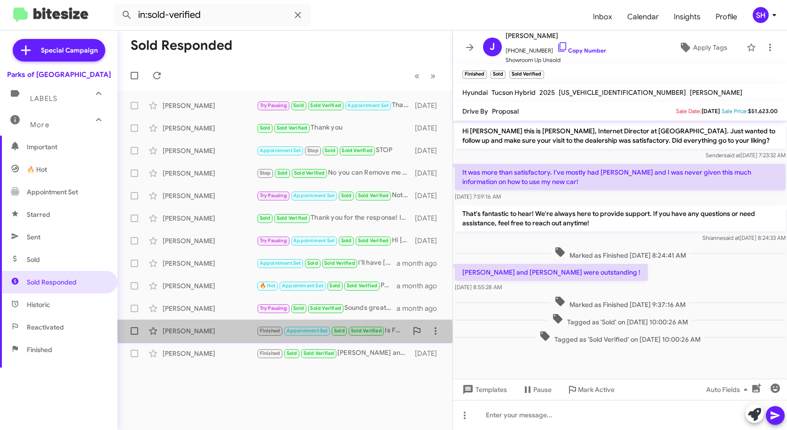
click at [229, 338] on div "[PERSON_NAME] Finished Appointment Set Sold Sold Verified Is FO53749 still avai…" at bounding box center [285, 331] width 320 height 19
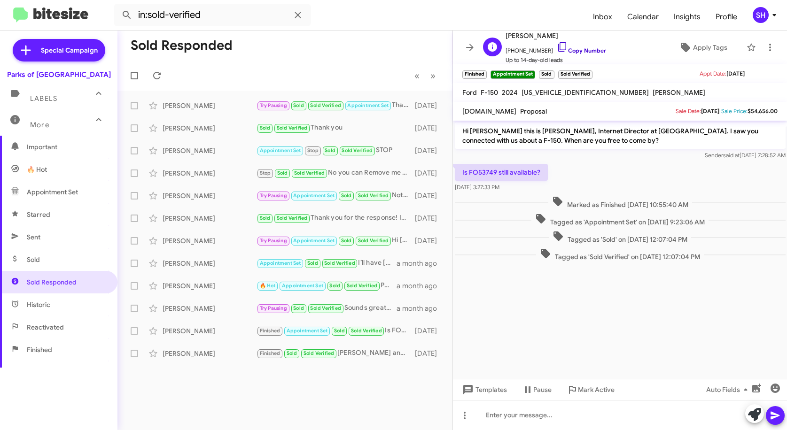
click at [557, 48] on icon at bounding box center [562, 46] width 11 height 11
click at [356, 305] on div "Try Pausing Sold Sold Verified Sounds great! Feel free to reach out whenever yo…" at bounding box center [332, 308] width 151 height 11
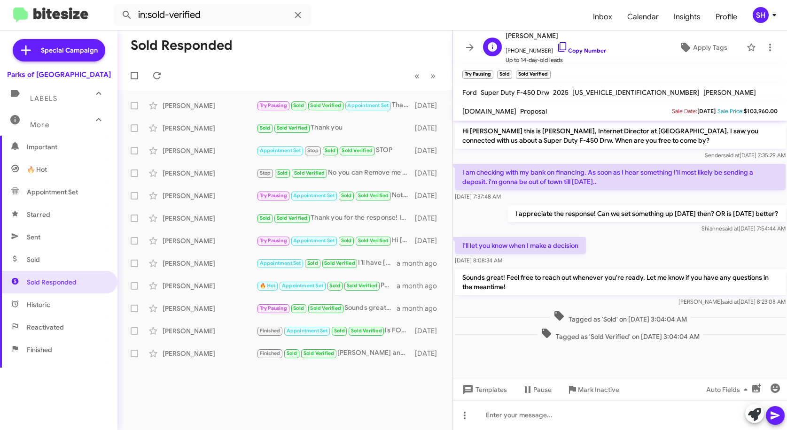
click at [557, 47] on icon at bounding box center [562, 46] width 11 height 11
click at [192, 378] on div "Sold Responded « Previous » Next [PERSON_NAME] Try Pausing Sold Sold Verified A…" at bounding box center [284, 231] width 335 height 400
click at [469, 47] on icon at bounding box center [470, 47] width 8 height 7
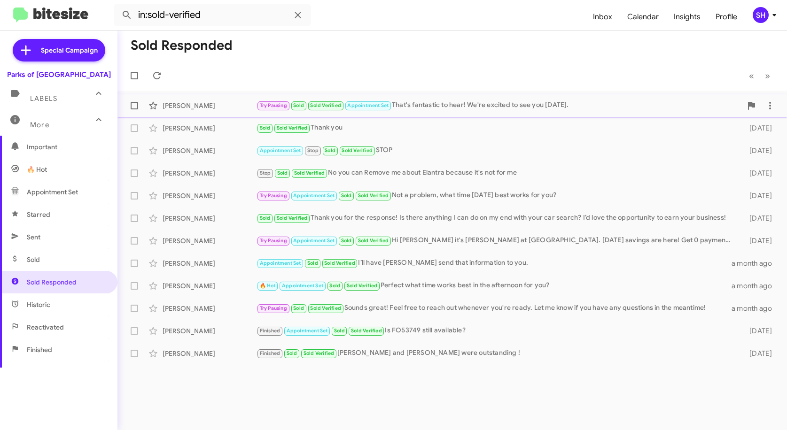
click at [519, 103] on div "Try Pausing Sold Sold Verified Appointment Set That's fantastic to hear! We're …" at bounding box center [499, 105] width 485 height 11
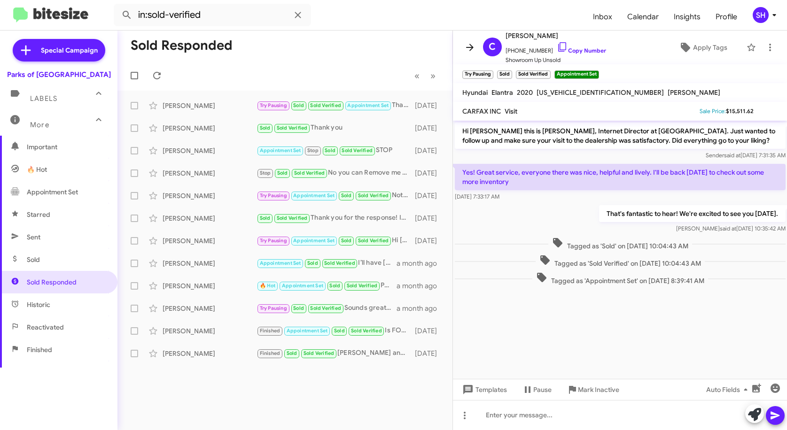
click at [473, 45] on icon at bounding box center [469, 47] width 11 height 11
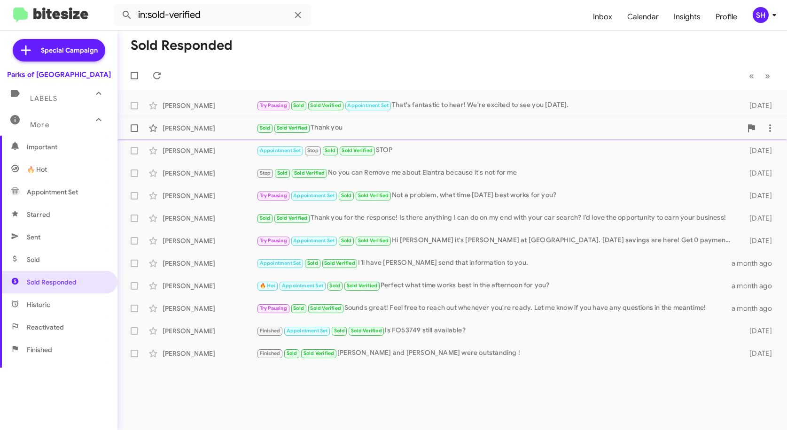
click at [375, 134] on div "[PERSON_NAME] Sold Sold Verified Thank you [DATE]" at bounding box center [452, 128] width 655 height 19
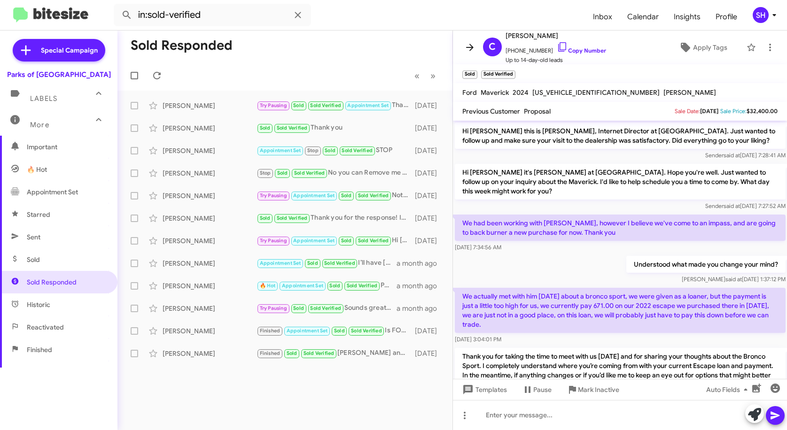
click at [474, 47] on icon at bounding box center [469, 47] width 11 height 11
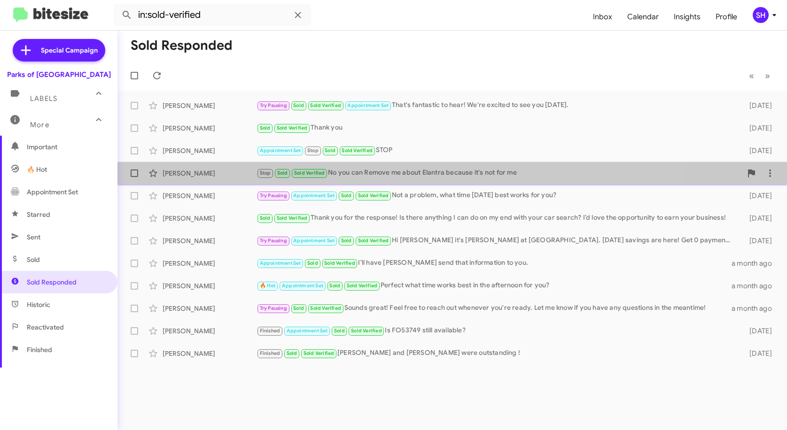
click at [379, 177] on div "Stop Sold Sold Verified No you can Remove me about Elantra because it's not for…" at bounding box center [499, 173] width 485 height 11
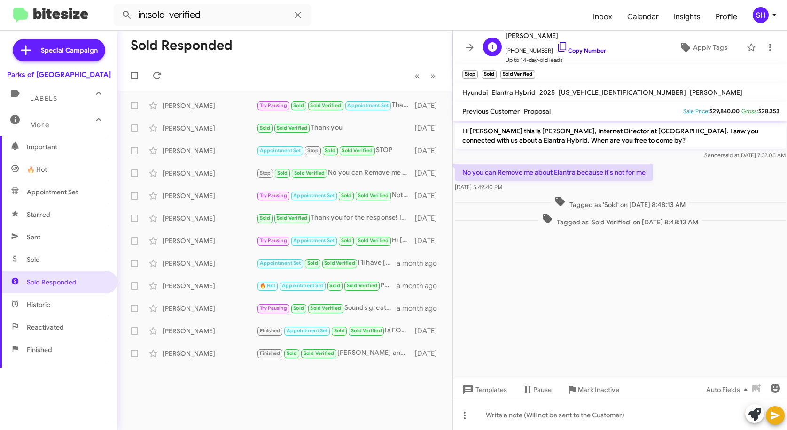
click at [557, 48] on icon at bounding box center [562, 46] width 11 height 11
